Goal: Task Accomplishment & Management: Manage account settings

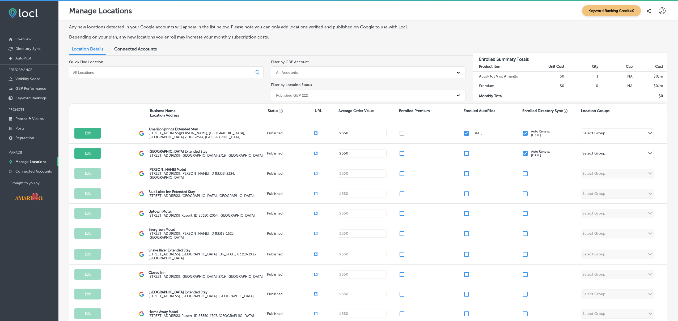
click at [662, 9] on icon at bounding box center [662, 10] width 7 height 7
click at [656, 27] on p "My Account" at bounding box center [655, 30] width 24 height 6
select select "US"
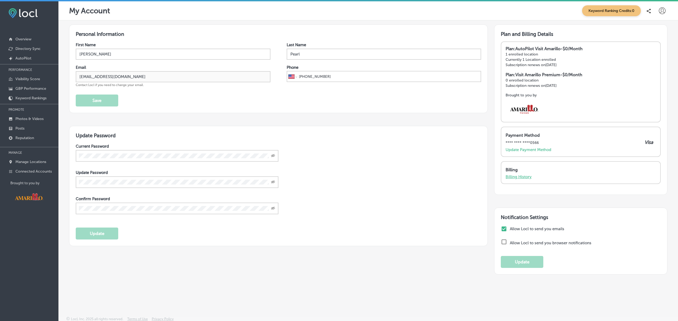
click at [518, 177] on p "Billing History" at bounding box center [519, 177] width 26 height 5
